Goal: Information Seeking & Learning: Learn about a topic

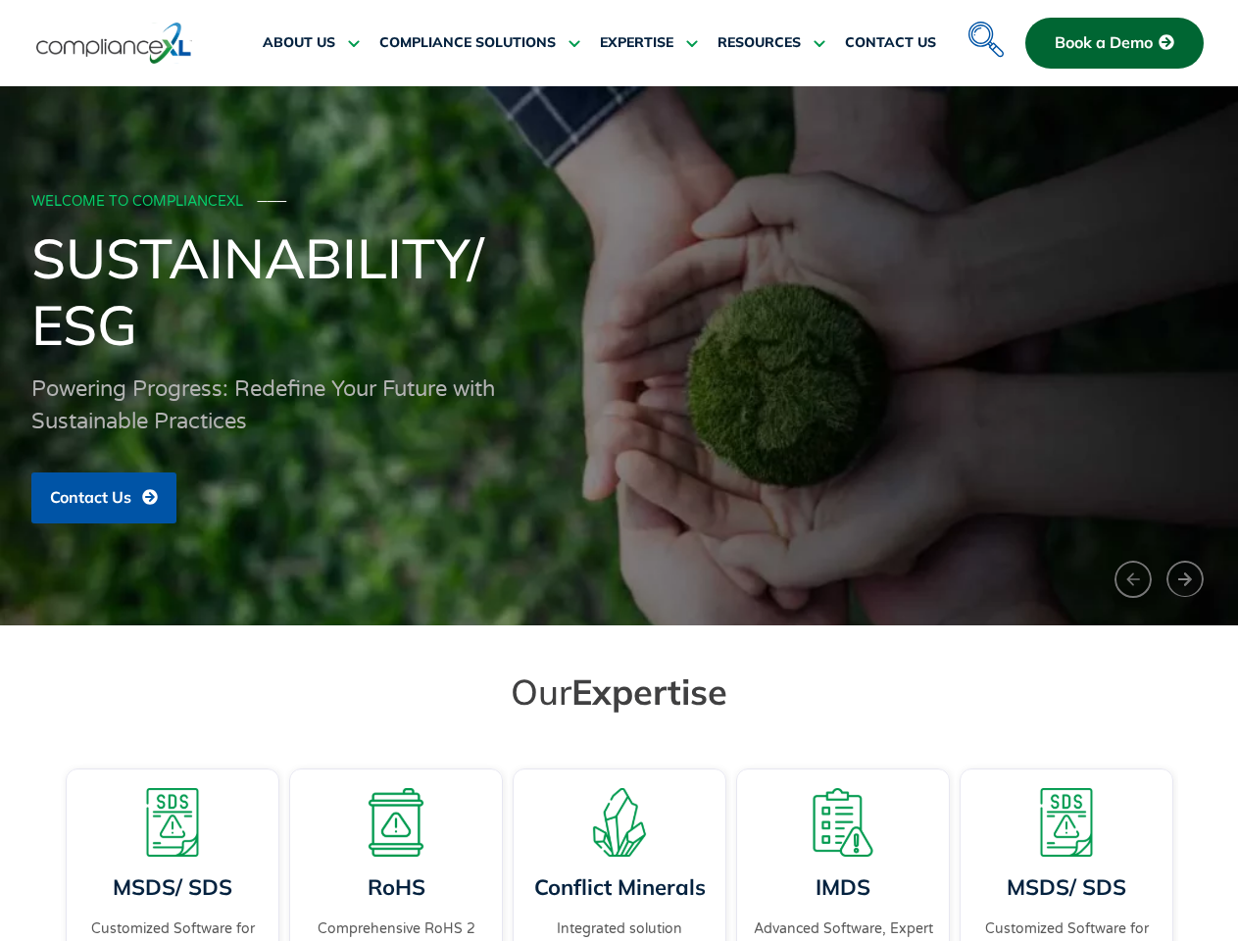
click at [619, 471] on div "WELCOME TO COMPLIANCEXL ─── Sustainability/ ESG Powering Progress: Redefine You…" at bounding box center [619, 356] width 1176 height 356
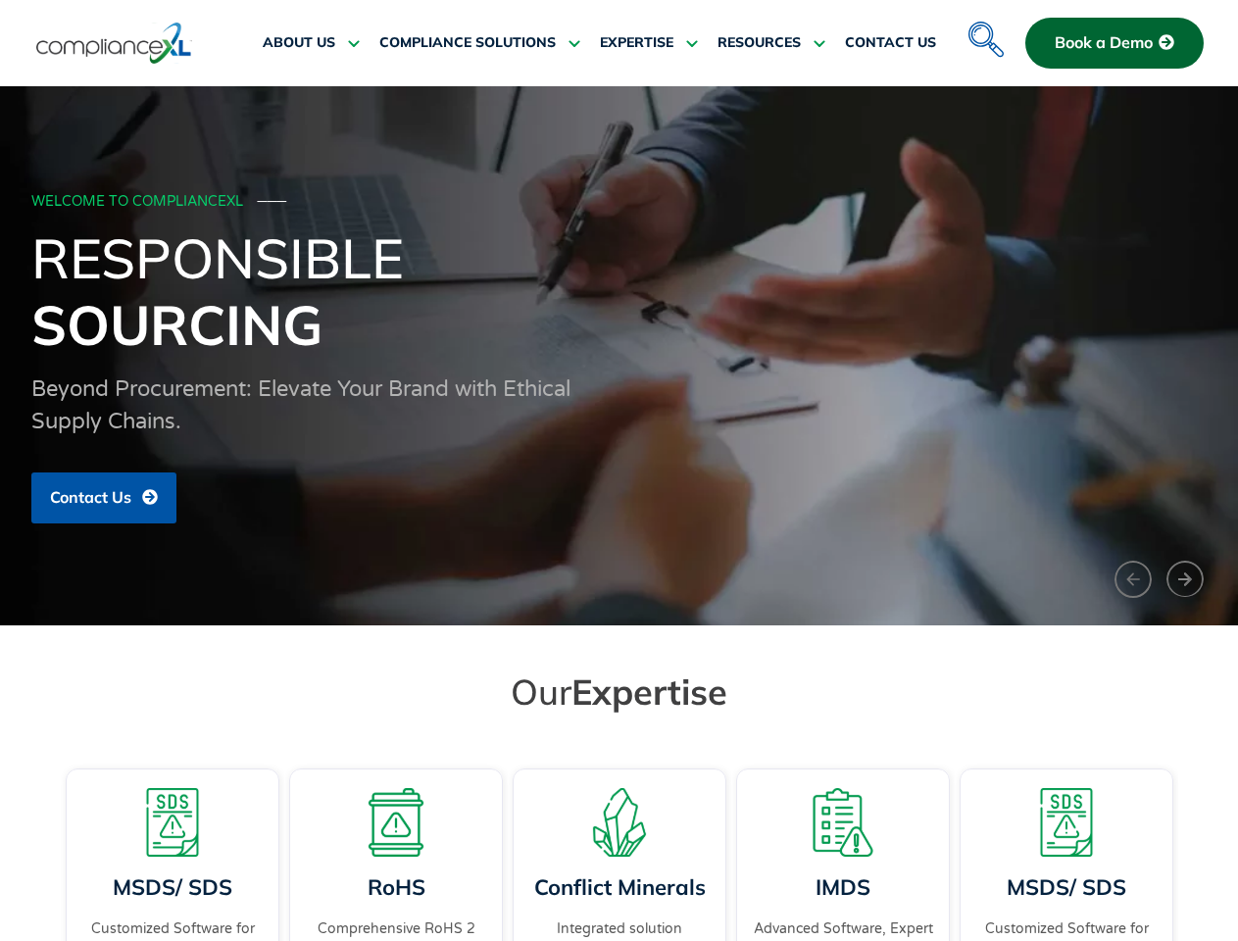
click at [772, 43] on span "RESOURCES" at bounding box center [759, 43] width 83 height 18
click at [619, 356] on h1 "Responsible Sourcing" at bounding box center [619, 290] width 1176 height 133
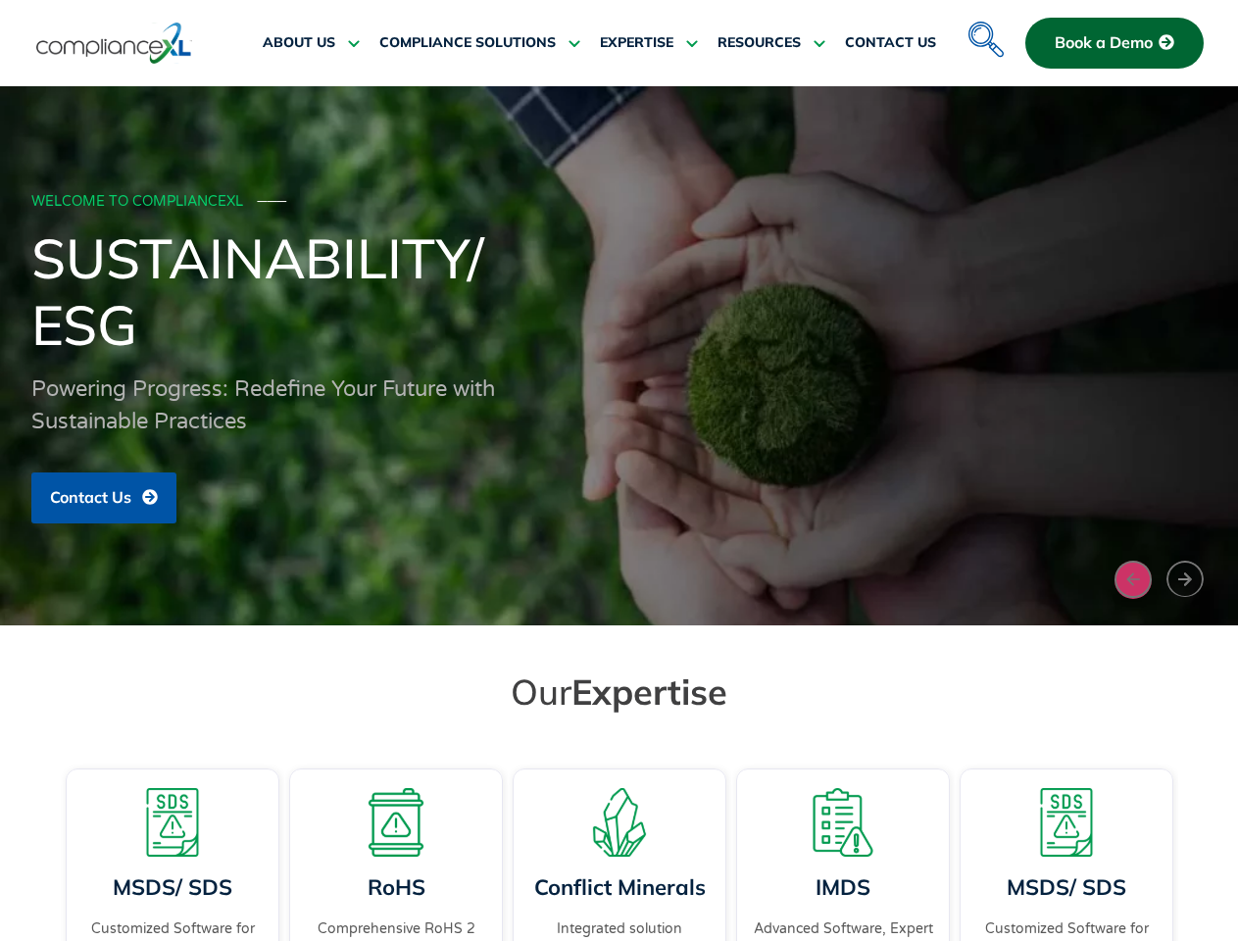
click at [1133, 579] on button "‹" at bounding box center [1133, 580] width 37 height 38
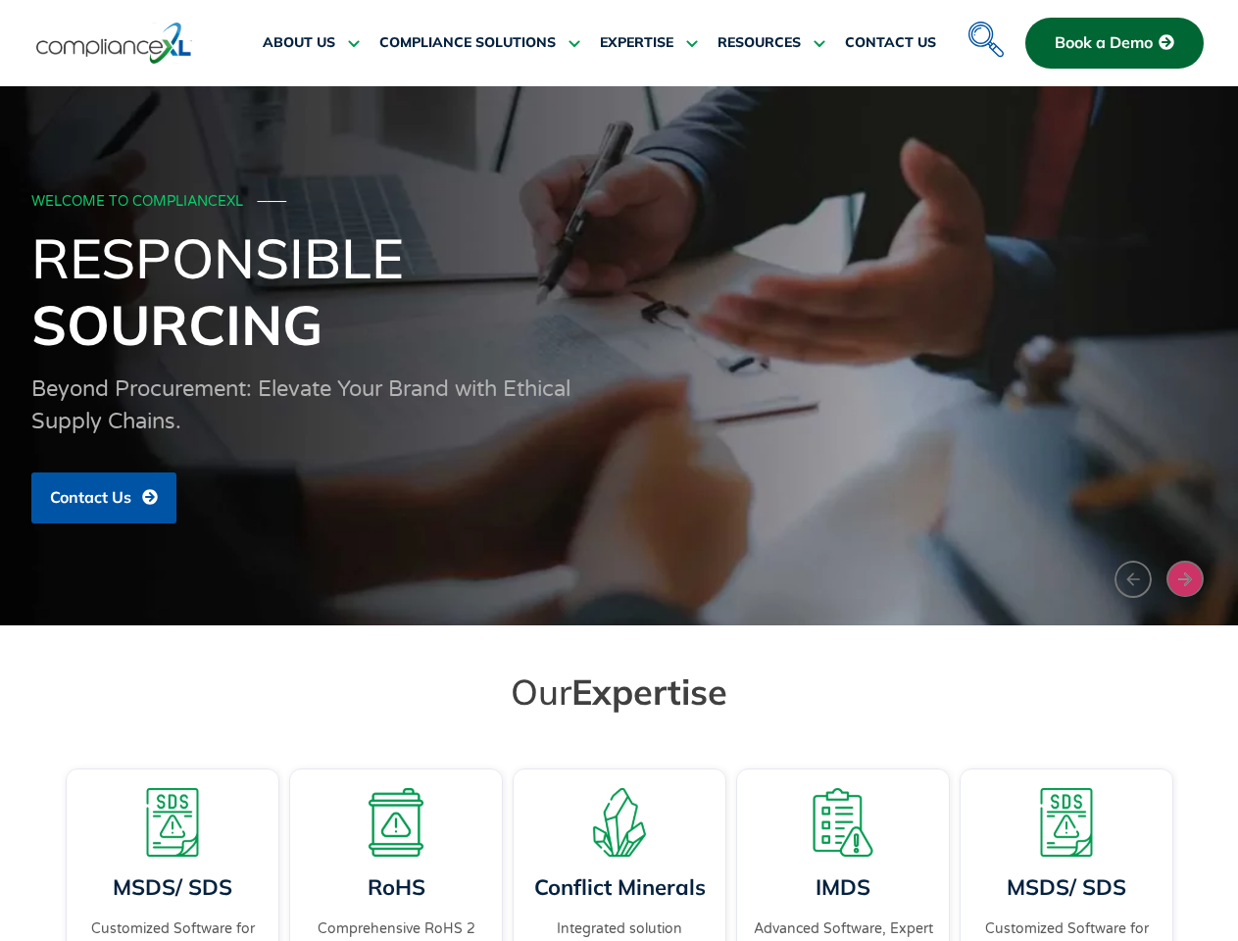
click at [1185, 578] on button "›" at bounding box center [1185, 579] width 37 height 36
